Goal: Task Accomplishment & Management: Use online tool/utility

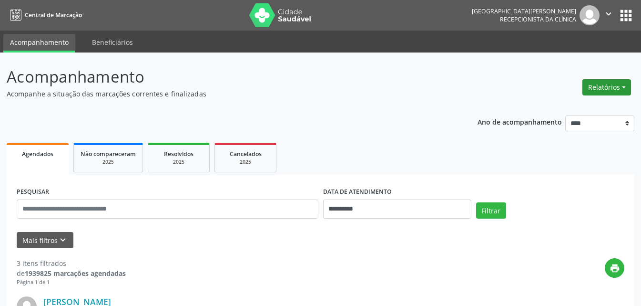
click at [592, 88] on button "Relatórios" at bounding box center [607, 87] width 49 height 16
click at [577, 104] on link "Agendamentos" at bounding box center [580, 107] width 103 height 13
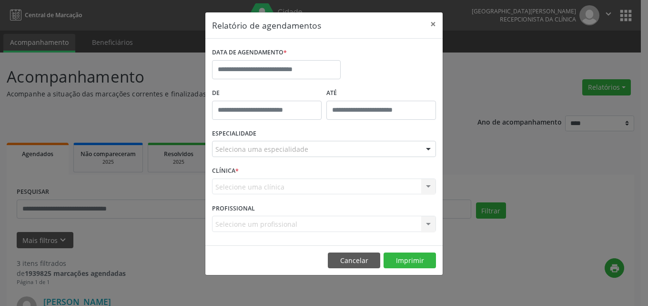
type input "*****"
click at [279, 111] on input "*****" at bounding box center [267, 110] width 110 height 19
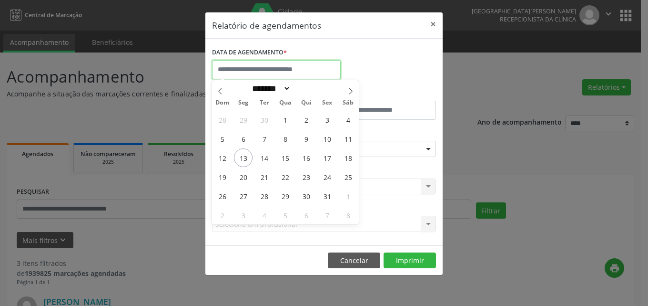
click at [277, 74] on input "text" at bounding box center [276, 69] width 129 height 19
click at [241, 158] on span "13" at bounding box center [243, 157] width 19 height 19
type input "**********"
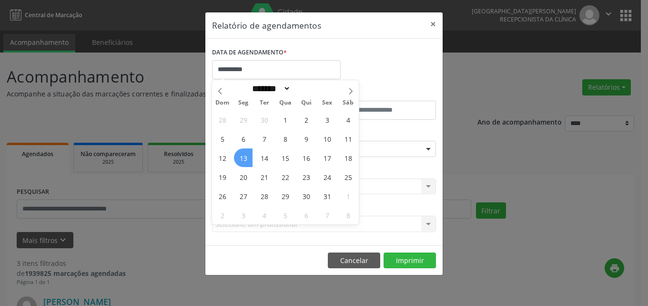
click at [245, 157] on span "13" at bounding box center [243, 157] width 19 height 19
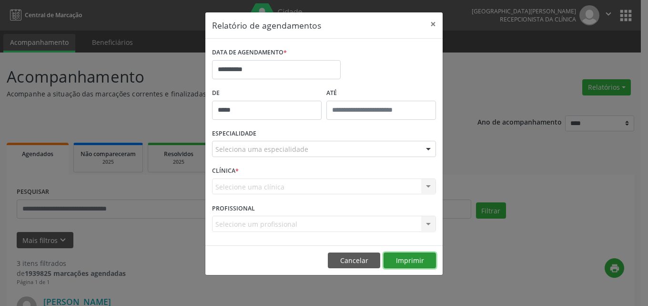
click at [406, 257] on button "Imprimir" at bounding box center [410, 260] width 52 height 16
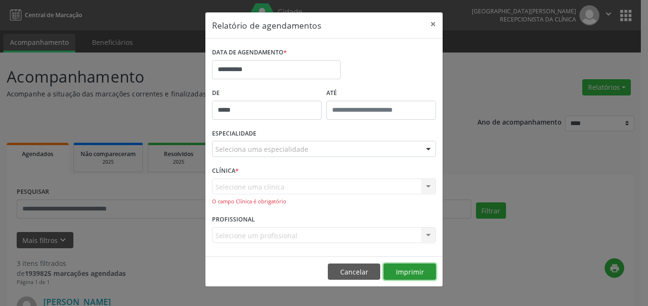
click at [429, 267] on button "Imprimir" at bounding box center [410, 271] width 52 height 16
click at [411, 272] on button "Imprimir" at bounding box center [410, 271] width 52 height 16
click at [297, 190] on div "Selecione uma clínica Nenhum resultado encontrado para: " " Não há nenhuma opçã…" at bounding box center [324, 191] width 224 height 27
click at [427, 190] on div "Selecione uma clínica Nenhum resultado encontrado para: " " Não há nenhuma opçã…" at bounding box center [324, 191] width 224 height 27
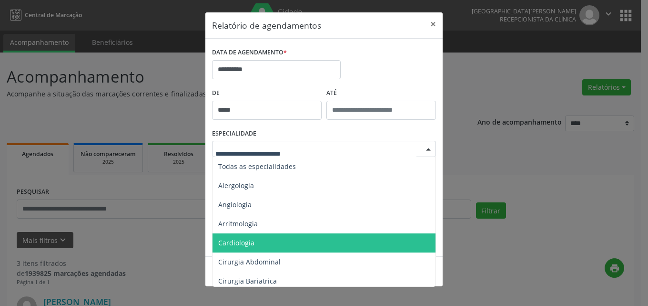
click at [264, 244] on span "Cardiologia" at bounding box center [325, 242] width 225 height 19
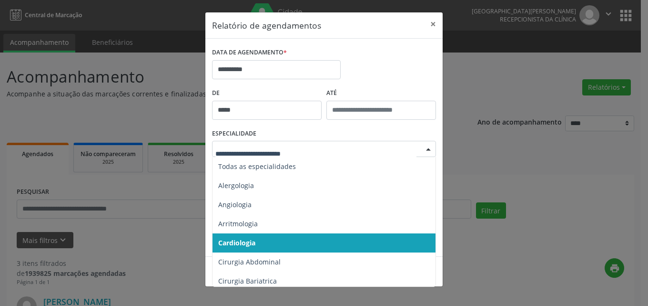
drag, startPoint x: 268, startPoint y: 240, endPoint x: 281, endPoint y: 191, distance: 50.8
click at [267, 238] on span "Cardiologia" at bounding box center [325, 242] width 225 height 19
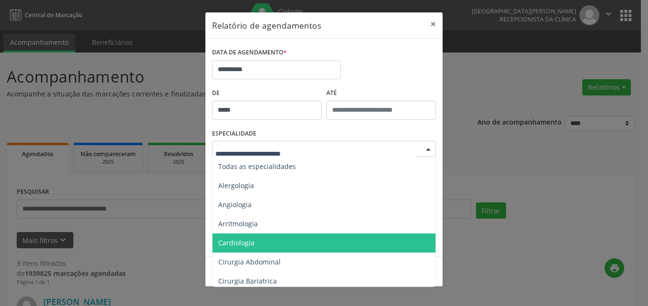
click at [265, 245] on span "Cardiologia" at bounding box center [325, 242] width 225 height 19
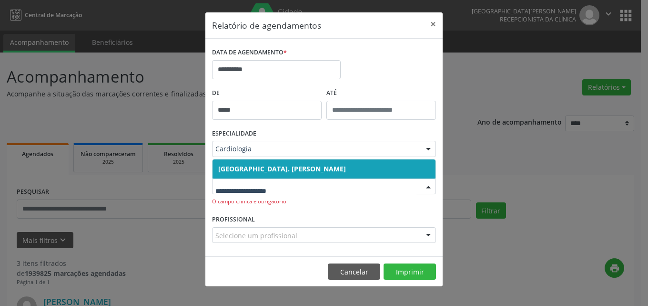
click at [274, 171] on span "[GEOGRAPHIC_DATA]. [PERSON_NAME]" at bounding box center [282, 168] width 128 height 9
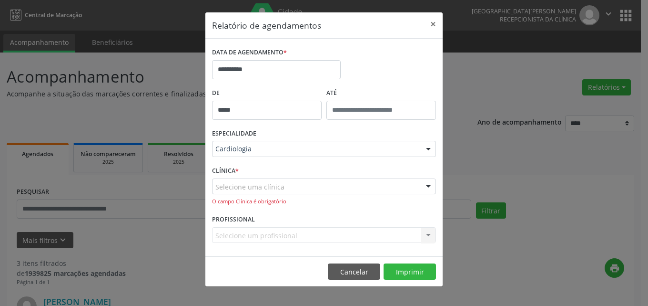
click at [285, 189] on div "Selecione uma clínica" at bounding box center [324, 186] width 224 height 16
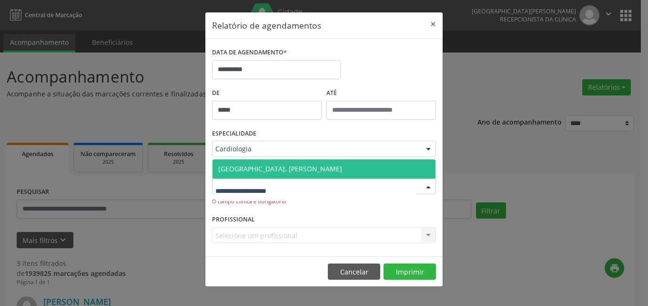
click at [289, 167] on span "[GEOGRAPHIC_DATA]. [PERSON_NAME]" at bounding box center [280, 168] width 124 height 9
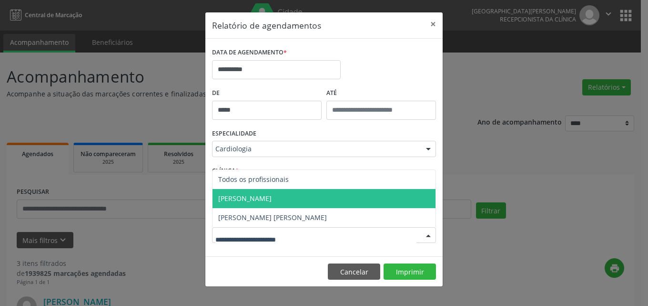
click at [272, 194] on span "[PERSON_NAME]" at bounding box center [244, 198] width 53 height 9
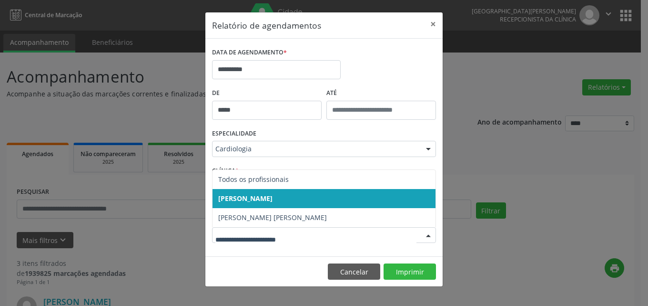
click at [271, 198] on span "[PERSON_NAME]" at bounding box center [245, 198] width 54 height 9
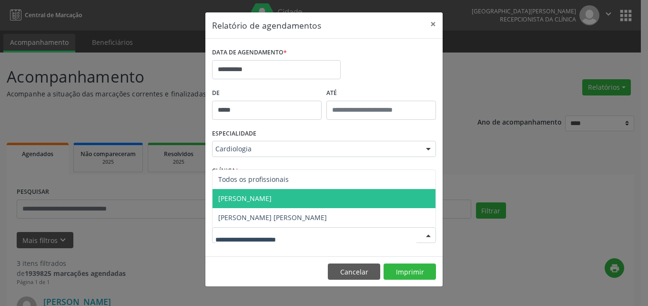
click at [272, 199] on span "[PERSON_NAME]" at bounding box center [244, 198] width 53 height 9
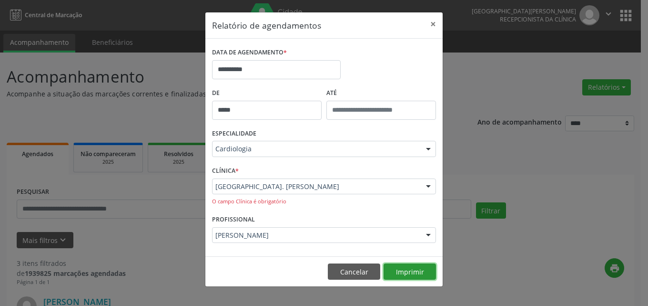
click at [419, 275] on button "Imprimir" at bounding box center [410, 271] width 52 height 16
